Goal: Find specific page/section: Find specific page/section

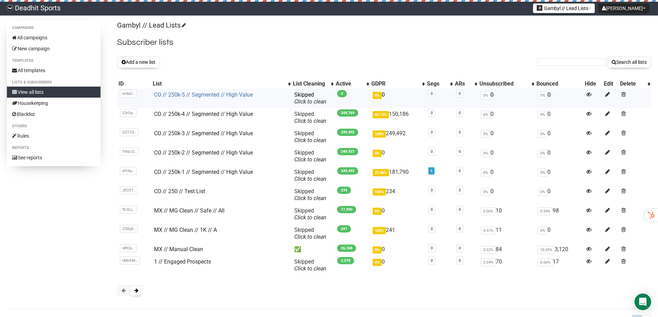
click at [178, 96] on link "CO // 250k-5 // Segmented // High Value" at bounding box center [203, 94] width 99 height 7
click at [194, 174] on link "CO // 250k-1 // Segmented // High Value" at bounding box center [203, 172] width 99 height 7
click at [210, 169] on link "CO // 250k-1 // Segmented // High Value" at bounding box center [203, 172] width 99 height 7
click at [205, 175] on link "CO // 250k-1 // Segmented // High Value" at bounding box center [203, 172] width 99 height 7
click at [211, 174] on link "CO // 250k-1 // Segmented // High Value" at bounding box center [203, 172] width 99 height 7
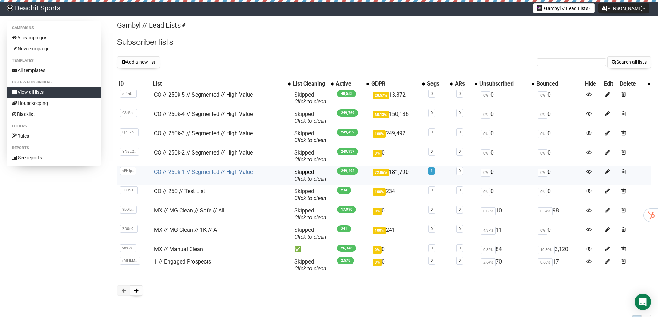
click at [177, 171] on link "CO // 250k-1 // Segmented // High Value" at bounding box center [203, 172] width 99 height 7
click at [172, 170] on link "CO // 250k-1 // Segmented // High Value" at bounding box center [203, 172] width 99 height 7
